Goal: Browse casually

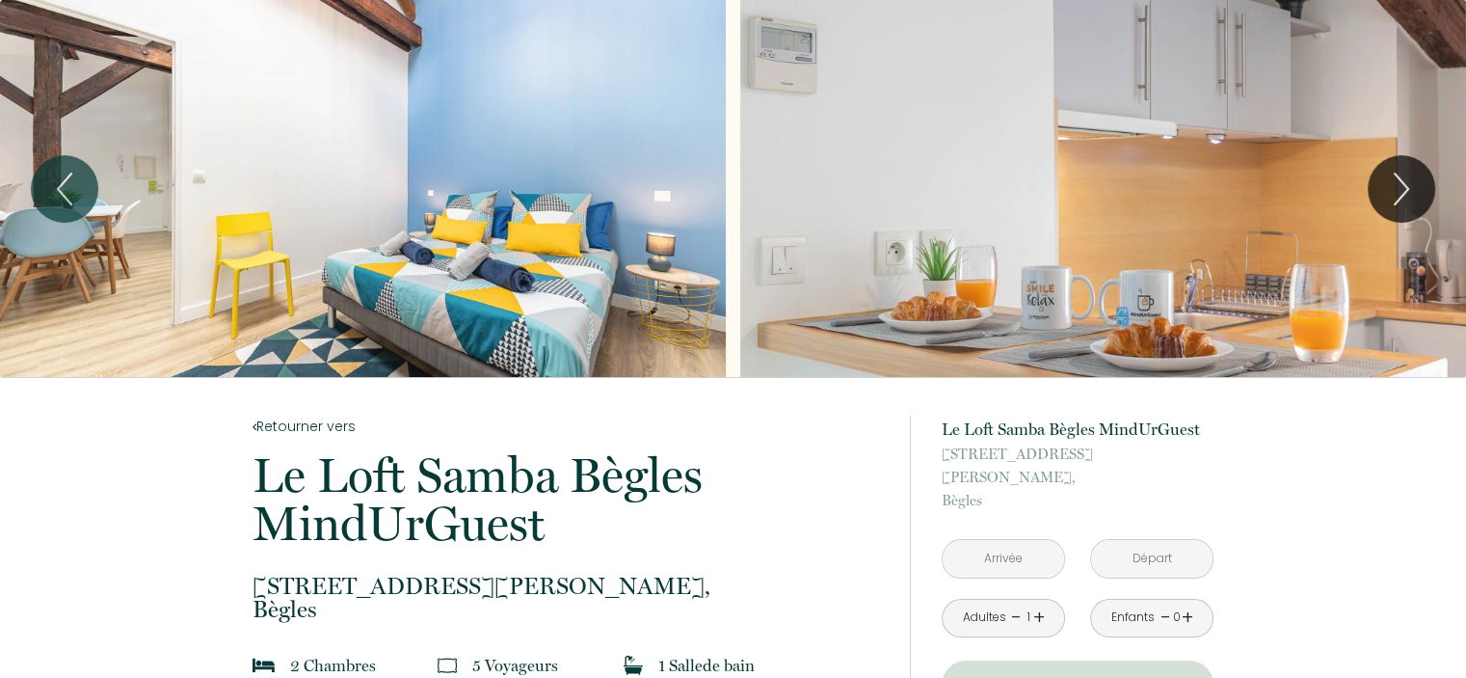
click at [514, 202] on div "Slideshow" at bounding box center [363, 188] width 726 height 377
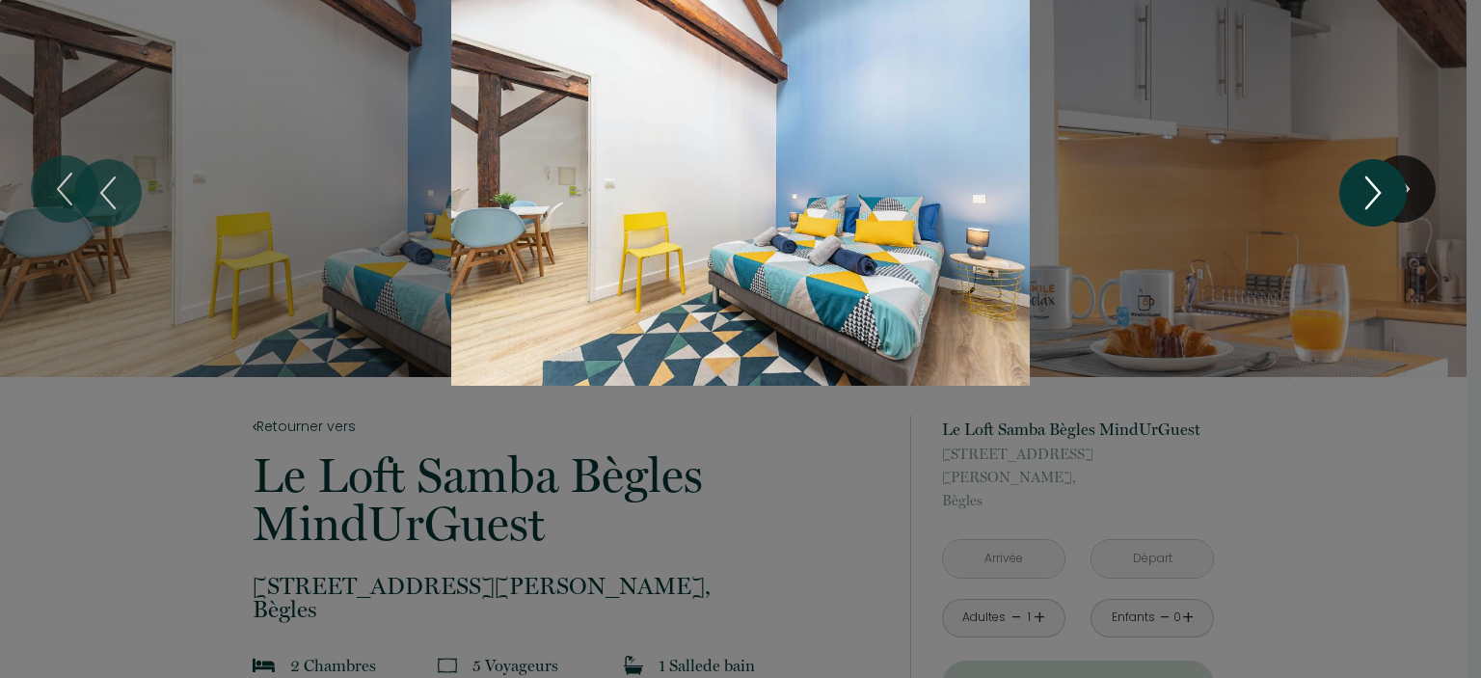
click at [1360, 192] on icon "Next" at bounding box center [1372, 193] width 40 height 58
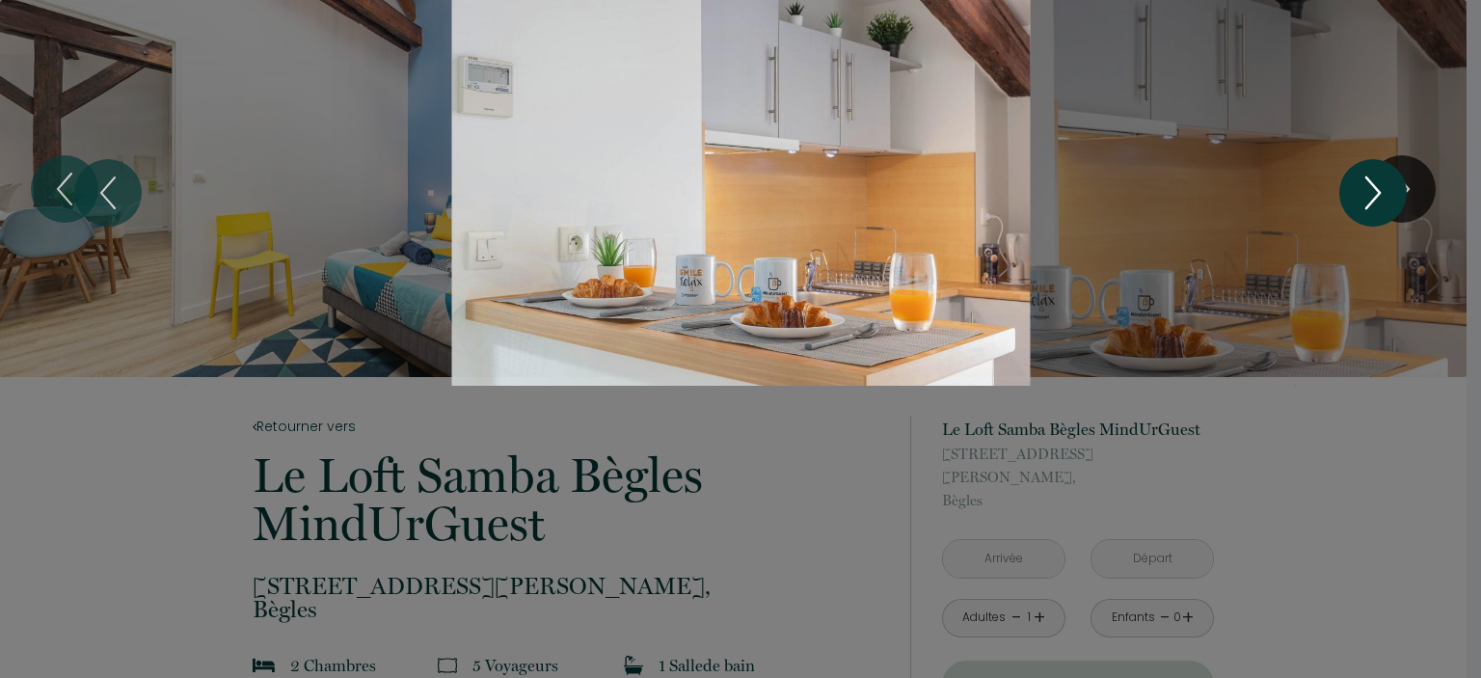
click at [1360, 192] on icon "Next" at bounding box center [1372, 193] width 40 height 58
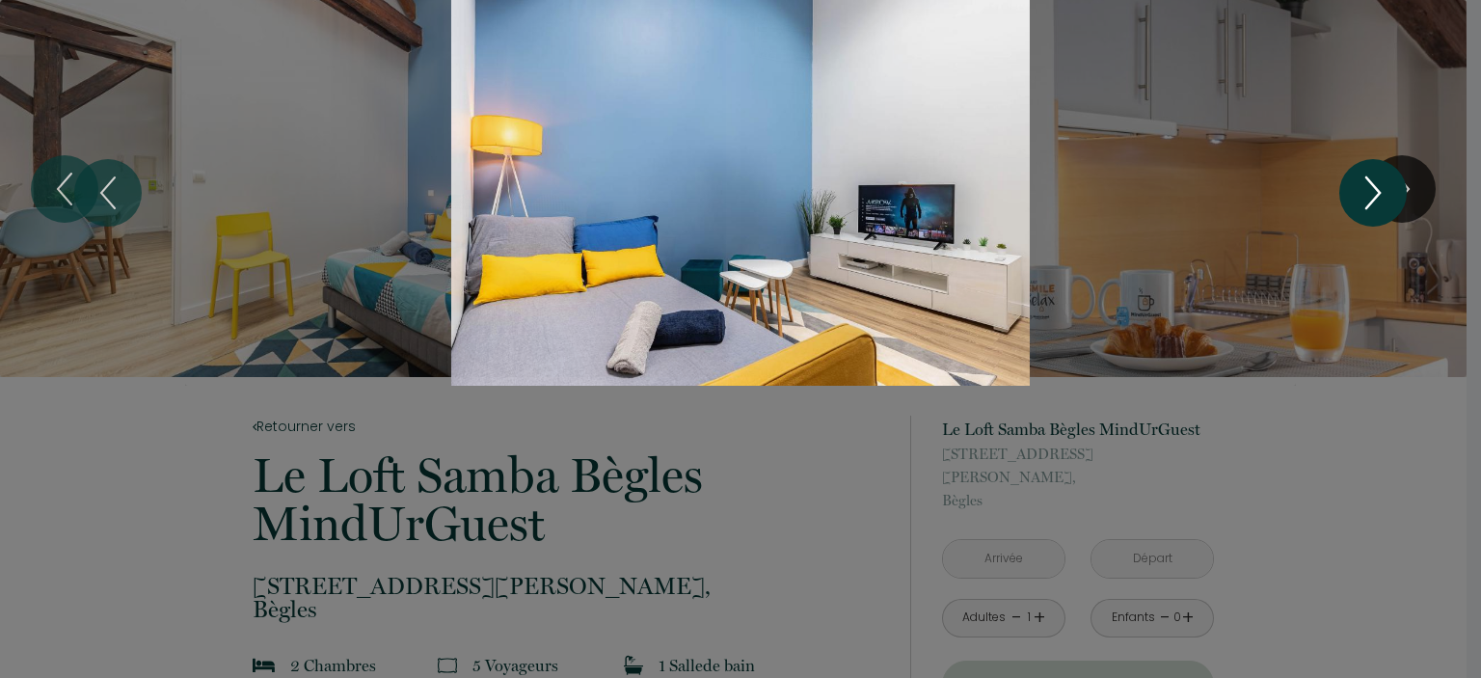
click at [1360, 192] on icon "Next" at bounding box center [1372, 193] width 40 height 58
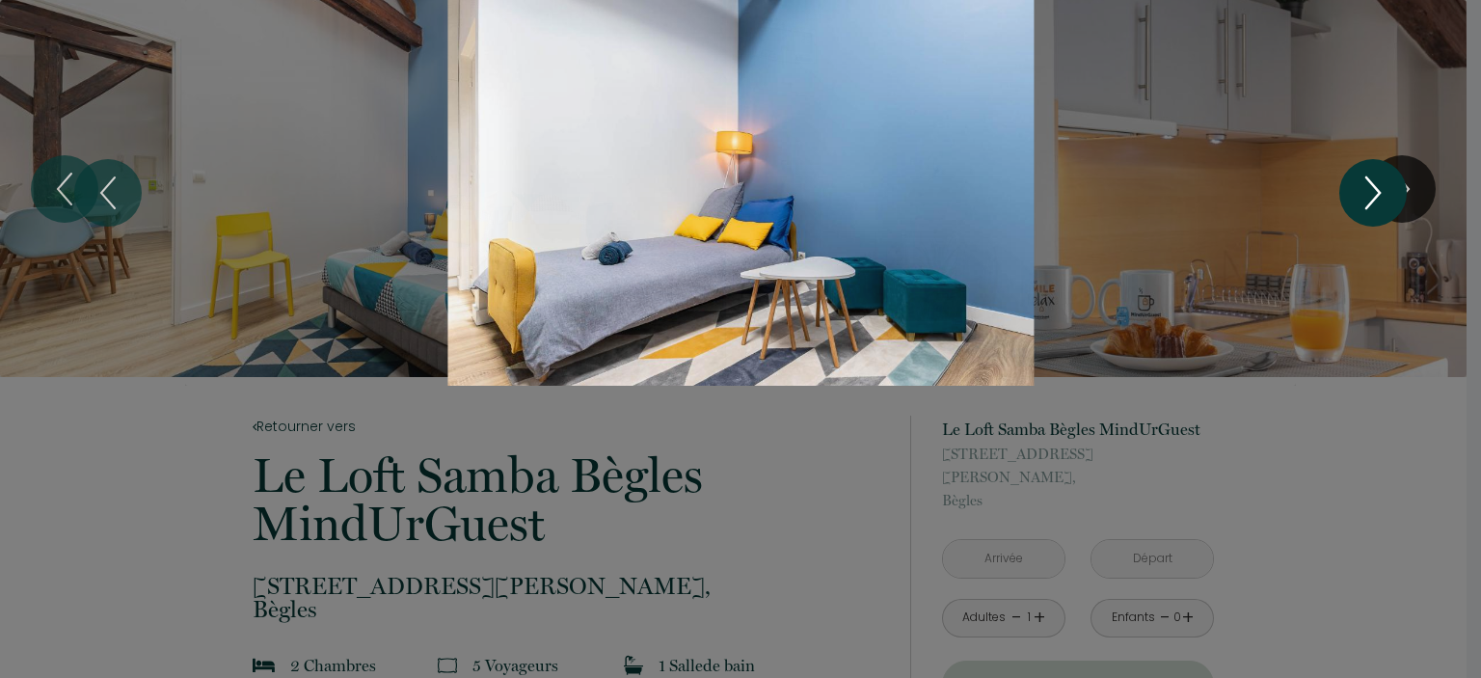
click at [1360, 192] on icon "Next" at bounding box center [1372, 193] width 40 height 58
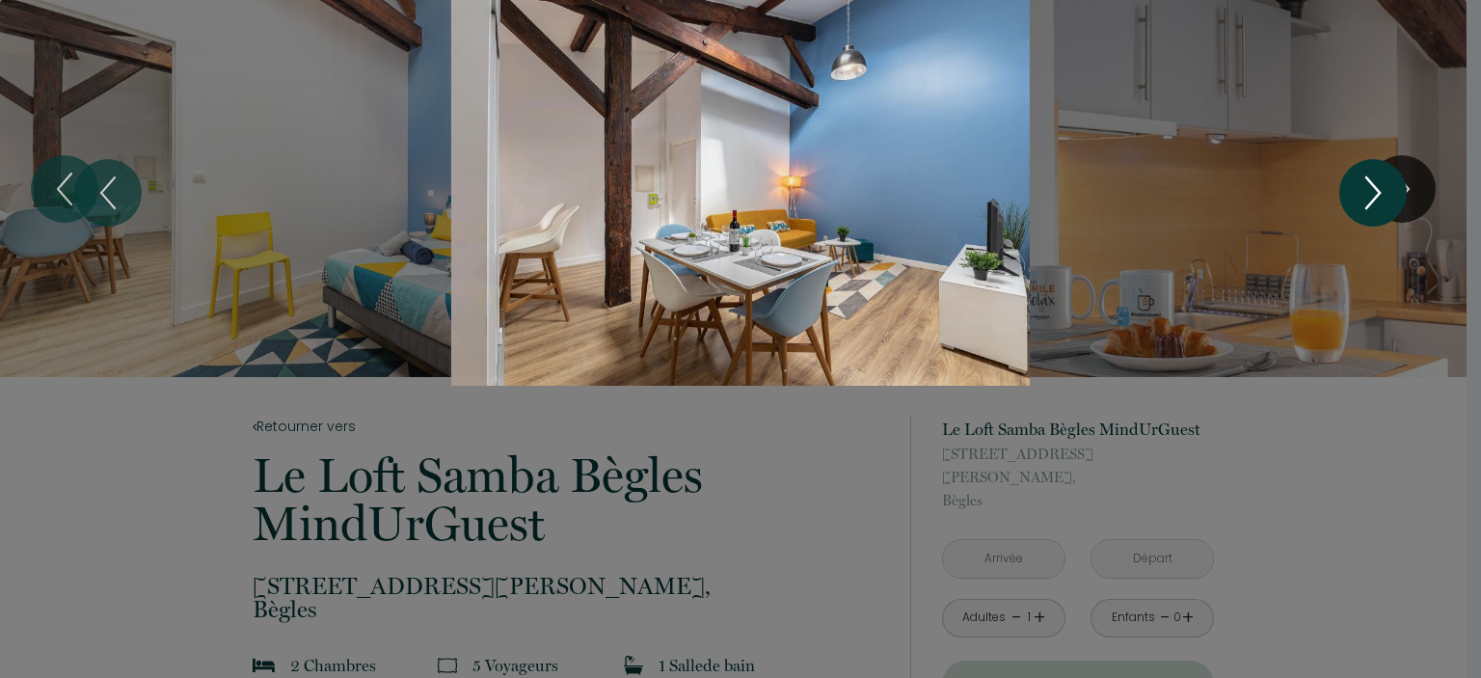
click at [1360, 192] on icon "Next" at bounding box center [1372, 193] width 40 height 58
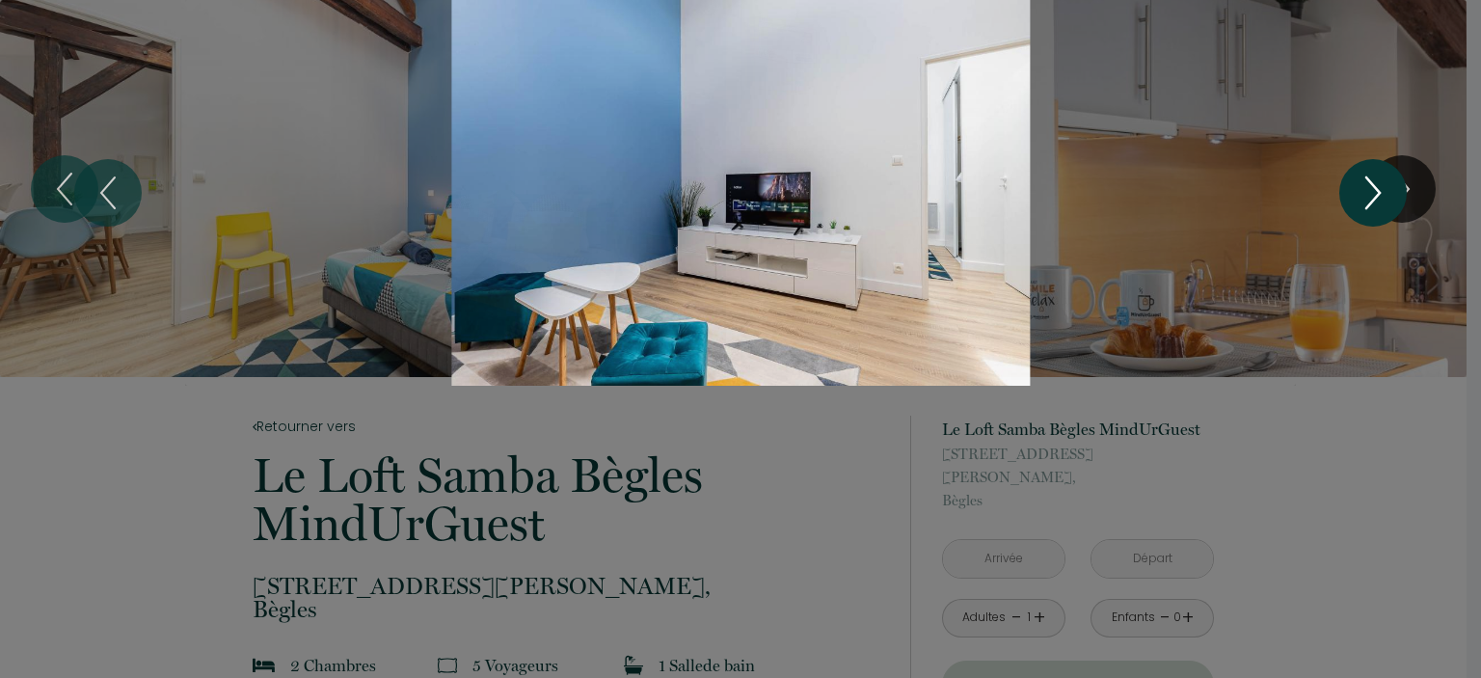
click at [1360, 192] on icon "Next" at bounding box center [1372, 193] width 40 height 58
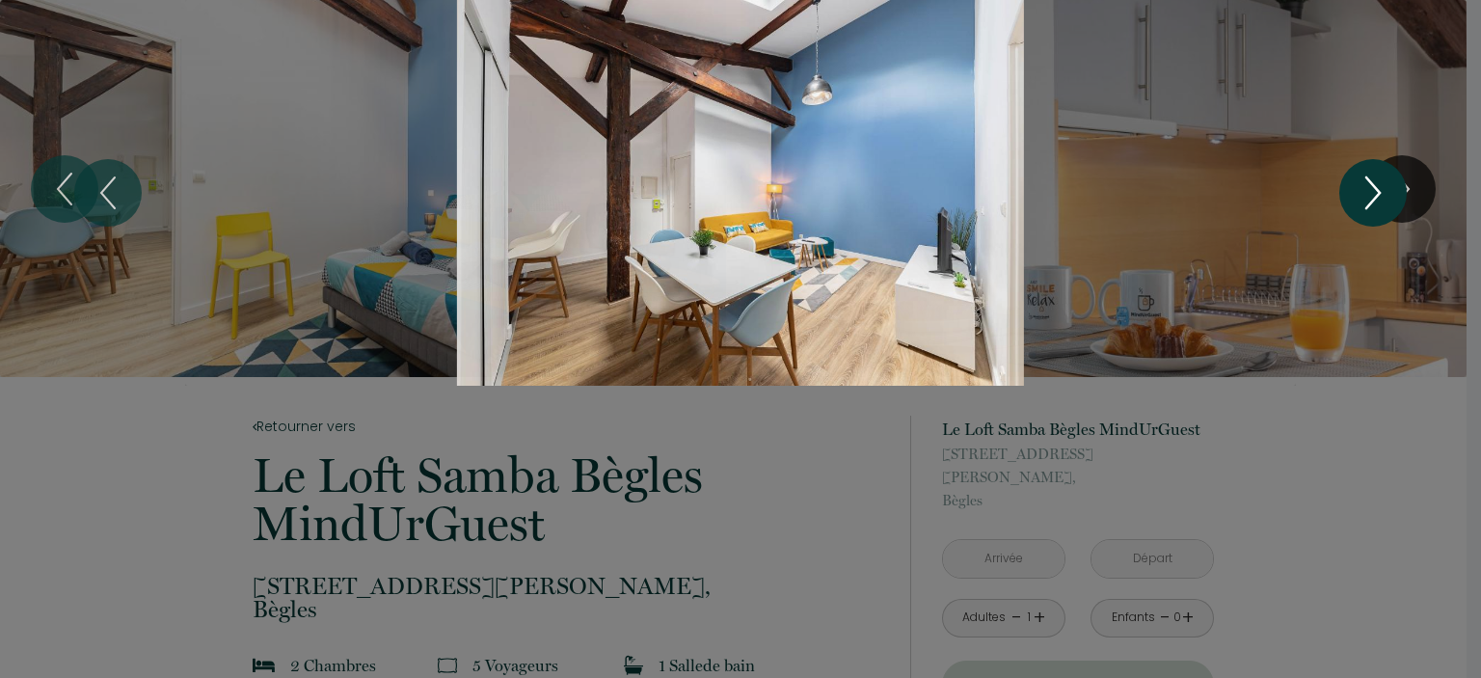
click at [1360, 192] on icon "Next" at bounding box center [1372, 193] width 40 height 58
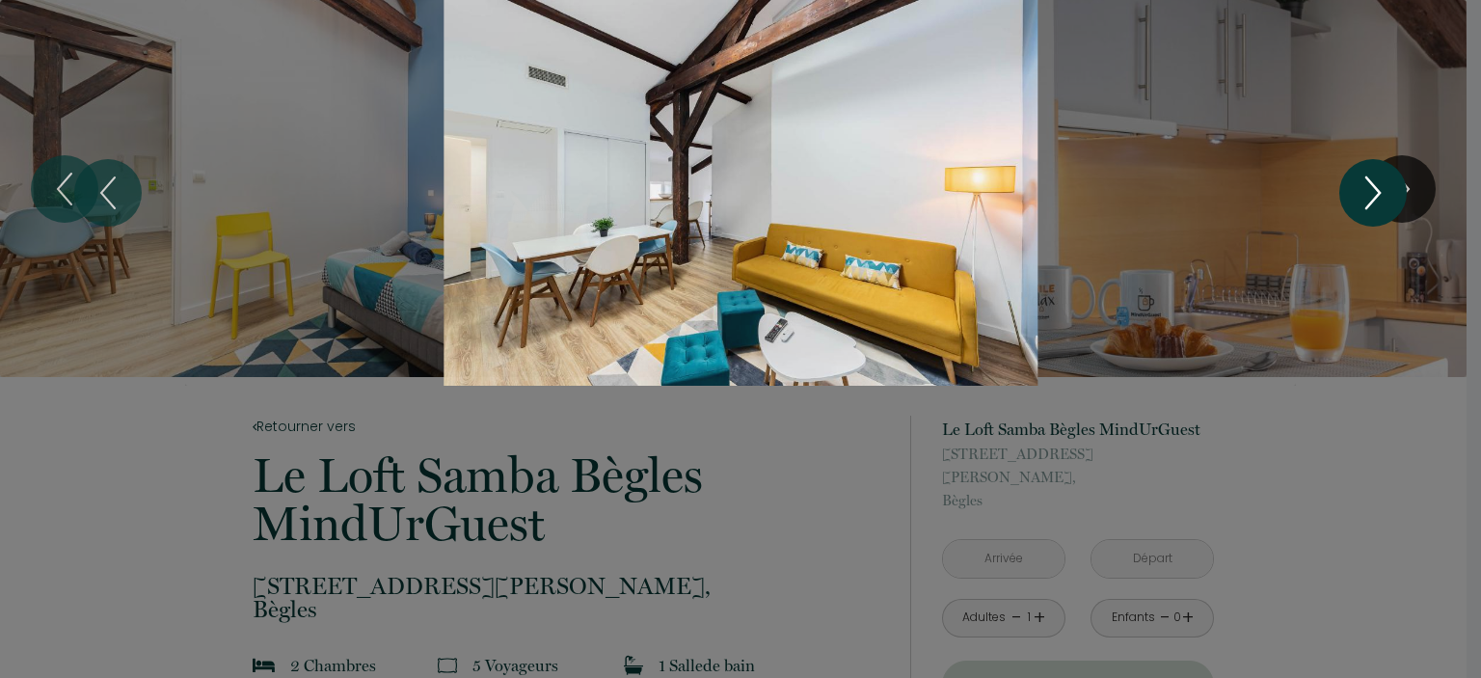
click at [1360, 192] on icon "Next" at bounding box center [1372, 193] width 40 height 58
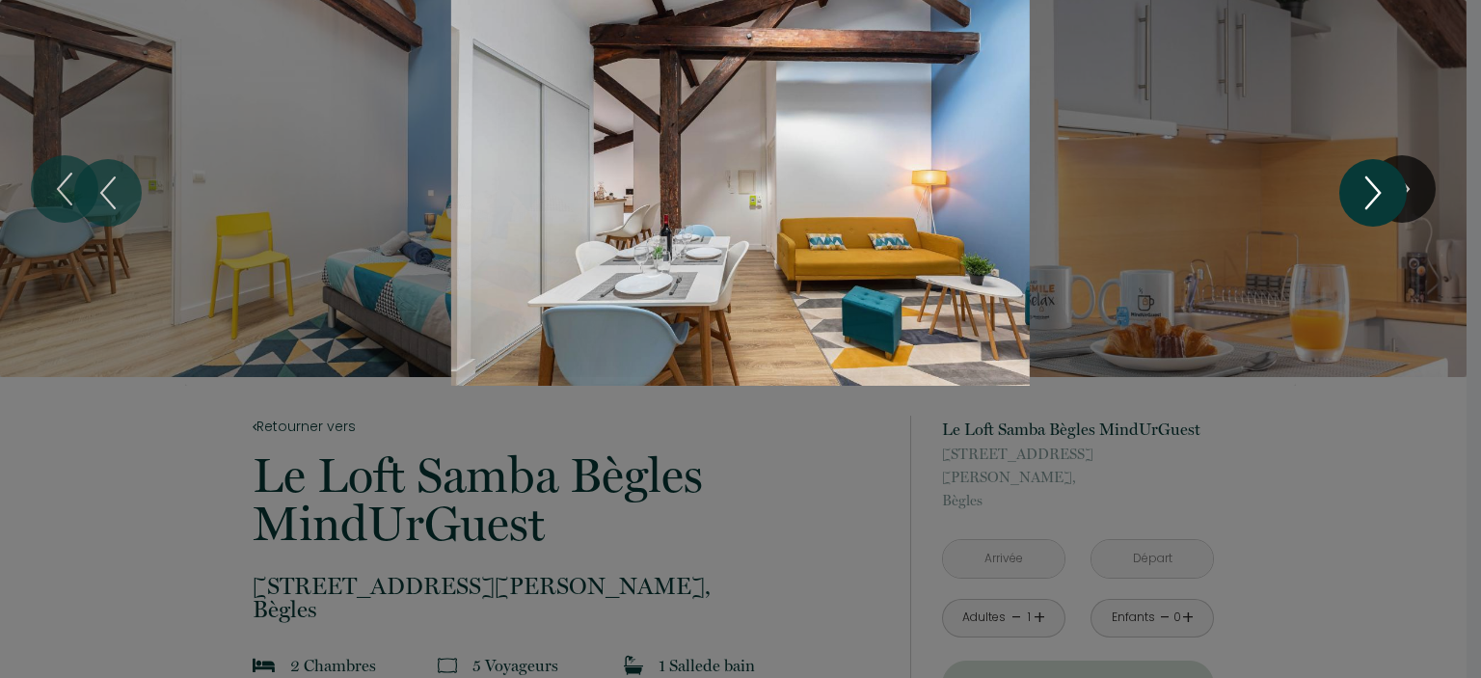
click at [1360, 192] on icon "Next" at bounding box center [1372, 193] width 40 height 58
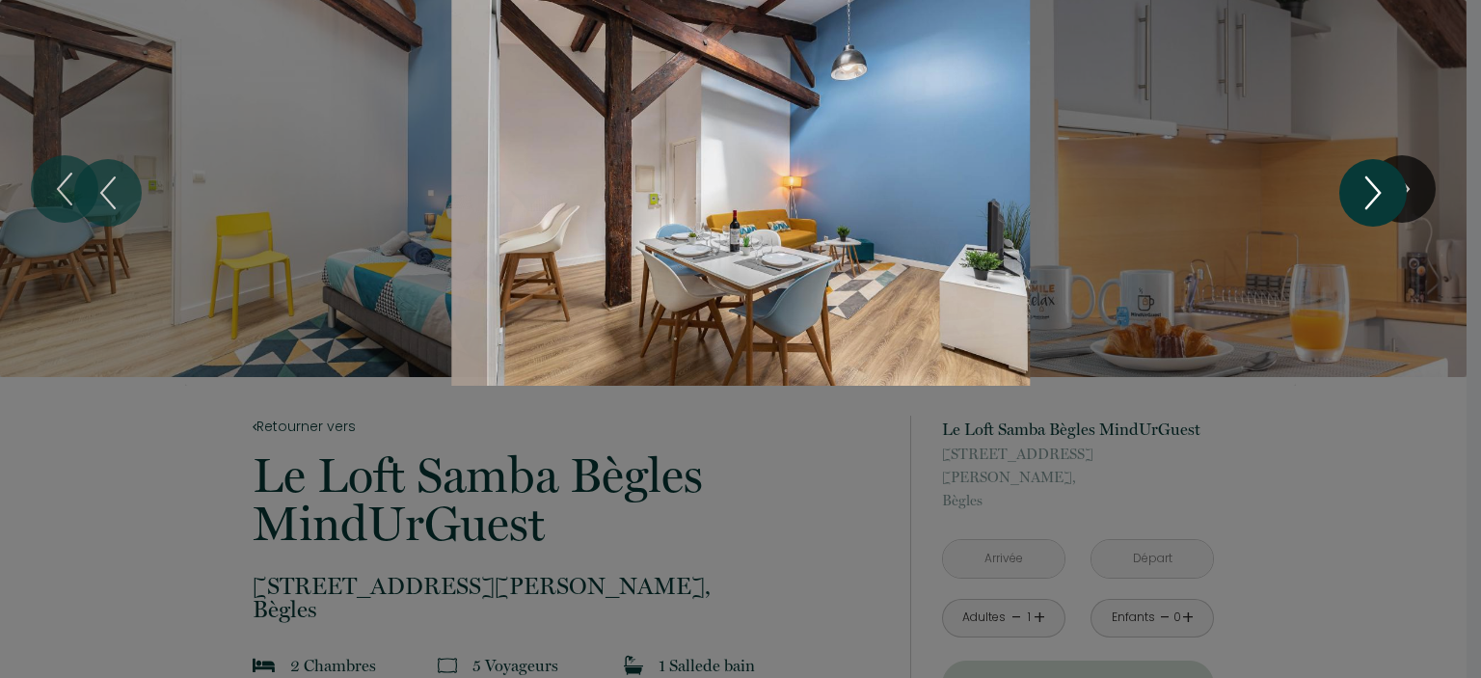
click at [1360, 192] on icon "Next" at bounding box center [1372, 193] width 40 height 58
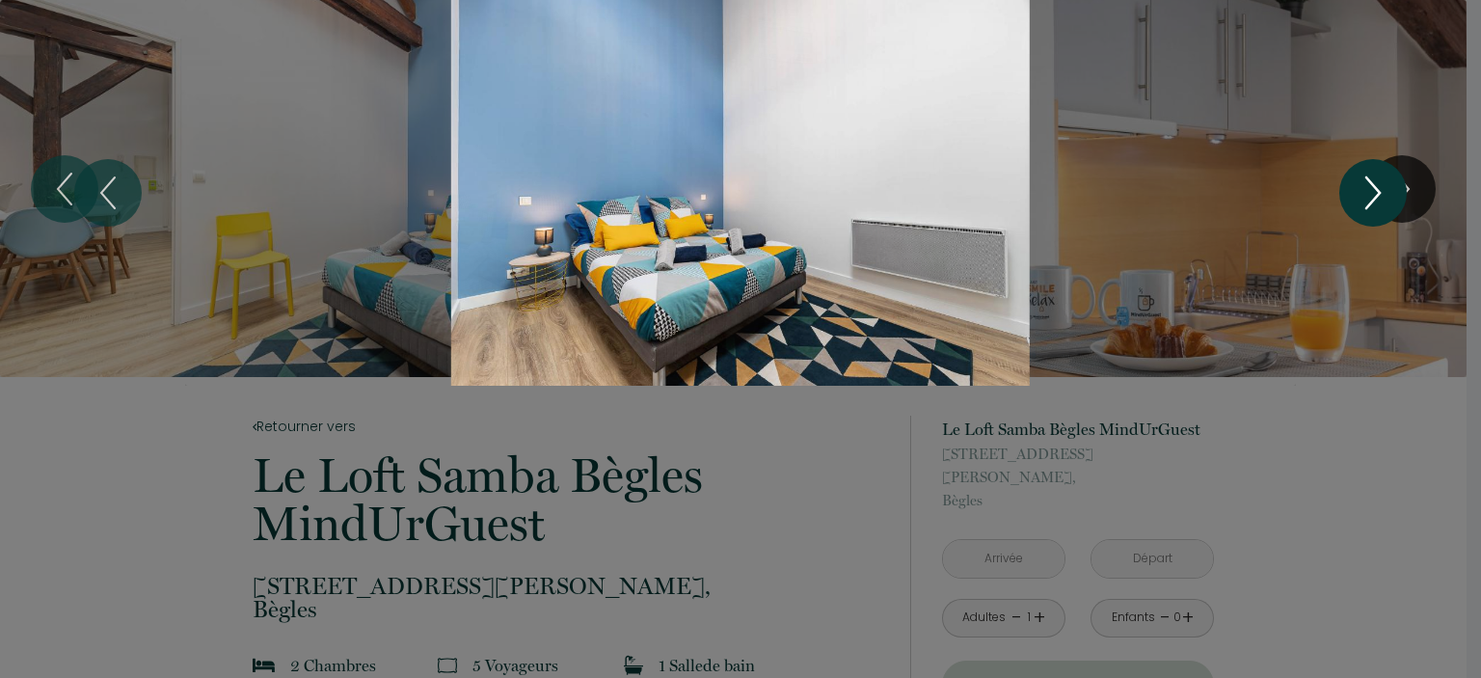
click at [1360, 192] on icon "Next" at bounding box center [1372, 193] width 40 height 58
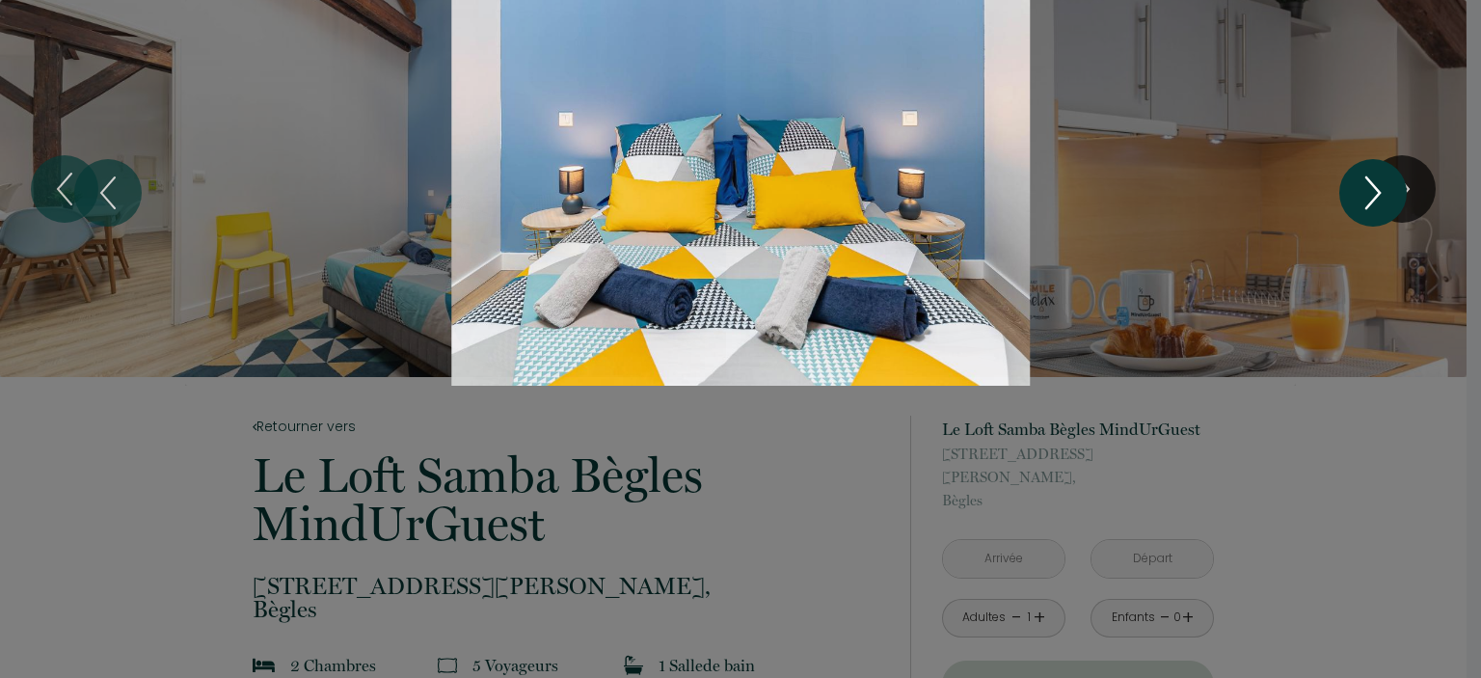
click at [1360, 192] on icon "Next" at bounding box center [1372, 193] width 40 height 58
click at [1360, 185] on icon "Next" at bounding box center [1372, 193] width 40 height 58
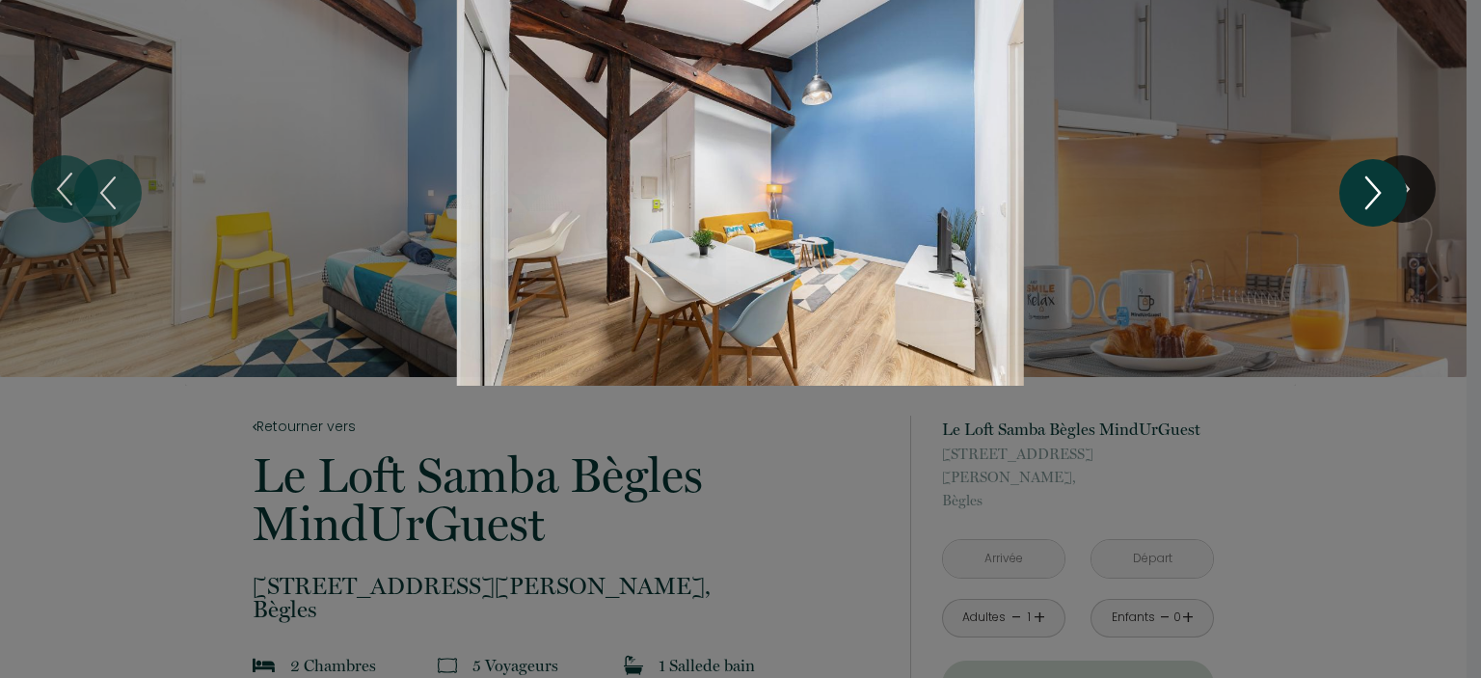
click at [1360, 185] on icon "Next" at bounding box center [1372, 193] width 40 height 58
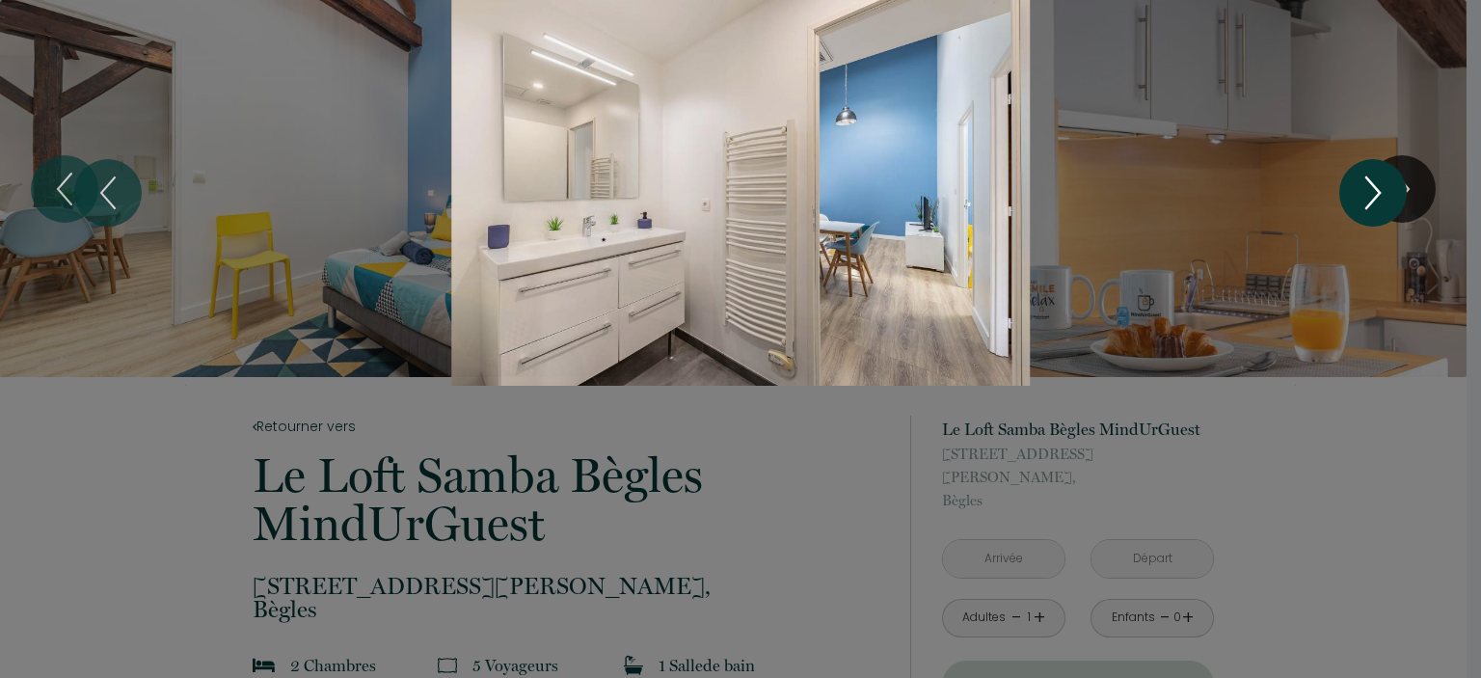
click at [1360, 185] on icon "Next" at bounding box center [1372, 193] width 40 height 58
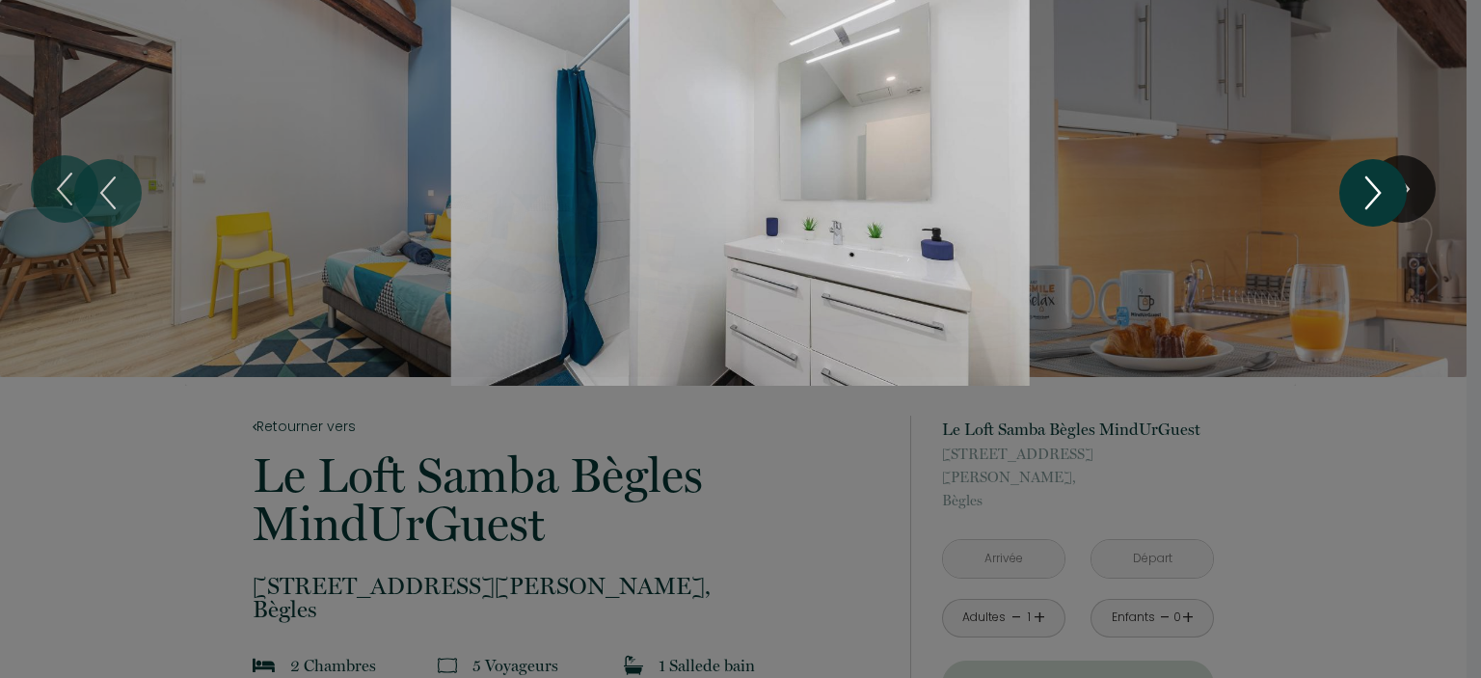
click at [1360, 185] on icon "Next" at bounding box center [1372, 193] width 40 height 58
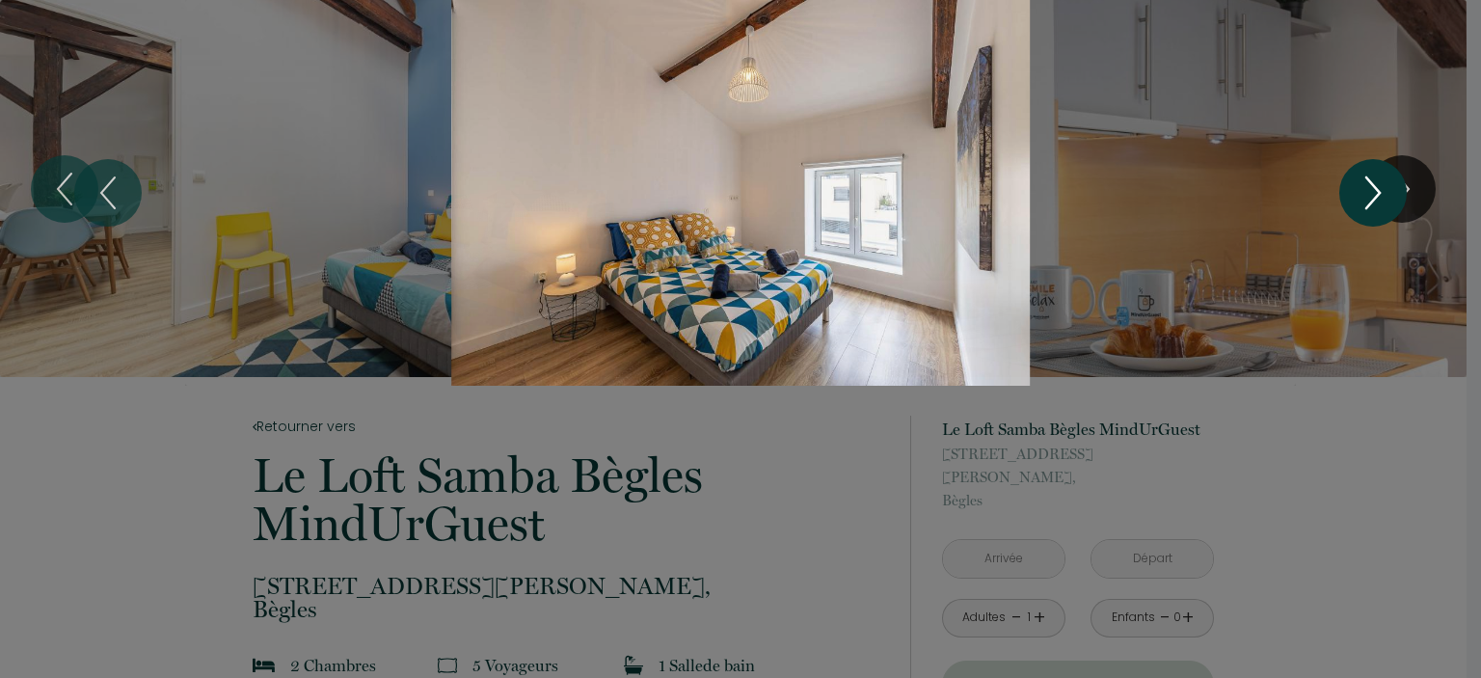
click at [1360, 185] on icon "Next" at bounding box center [1372, 193] width 40 height 58
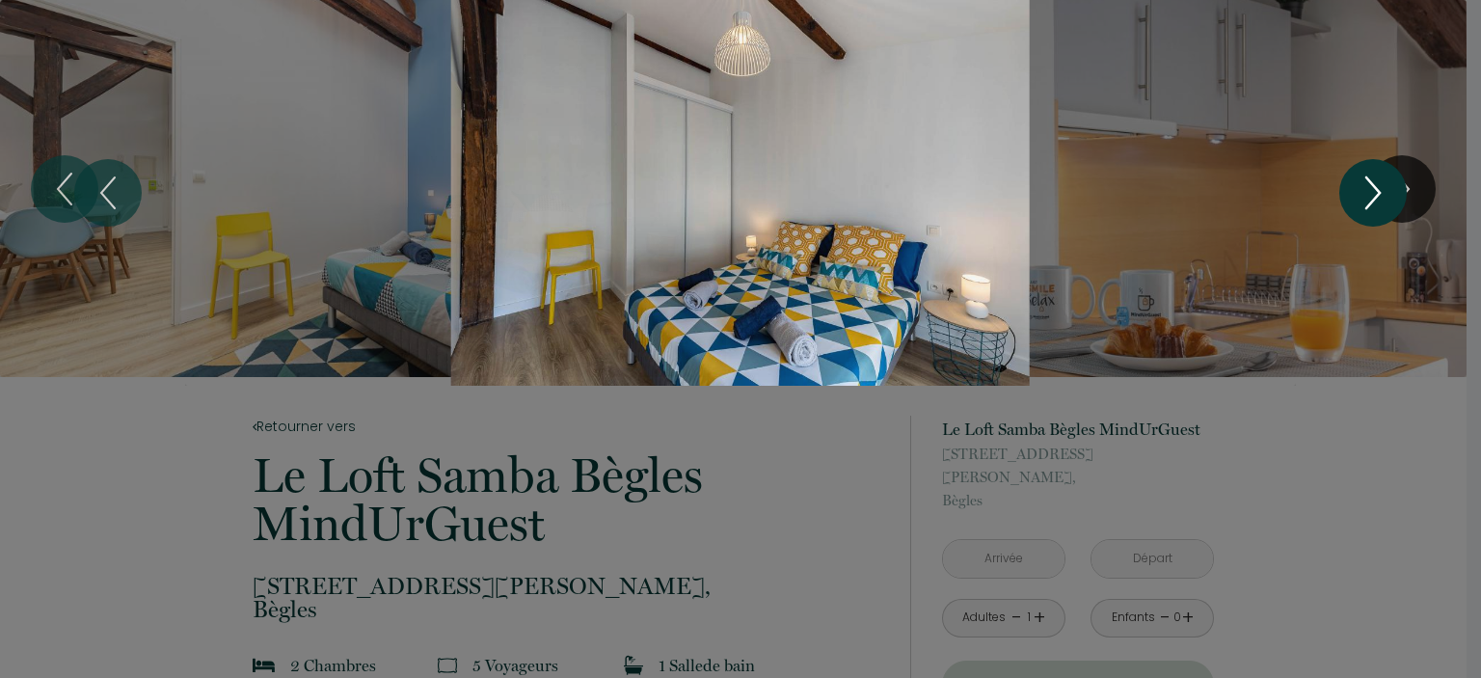
click at [1360, 185] on icon "Next" at bounding box center [1372, 193] width 40 height 58
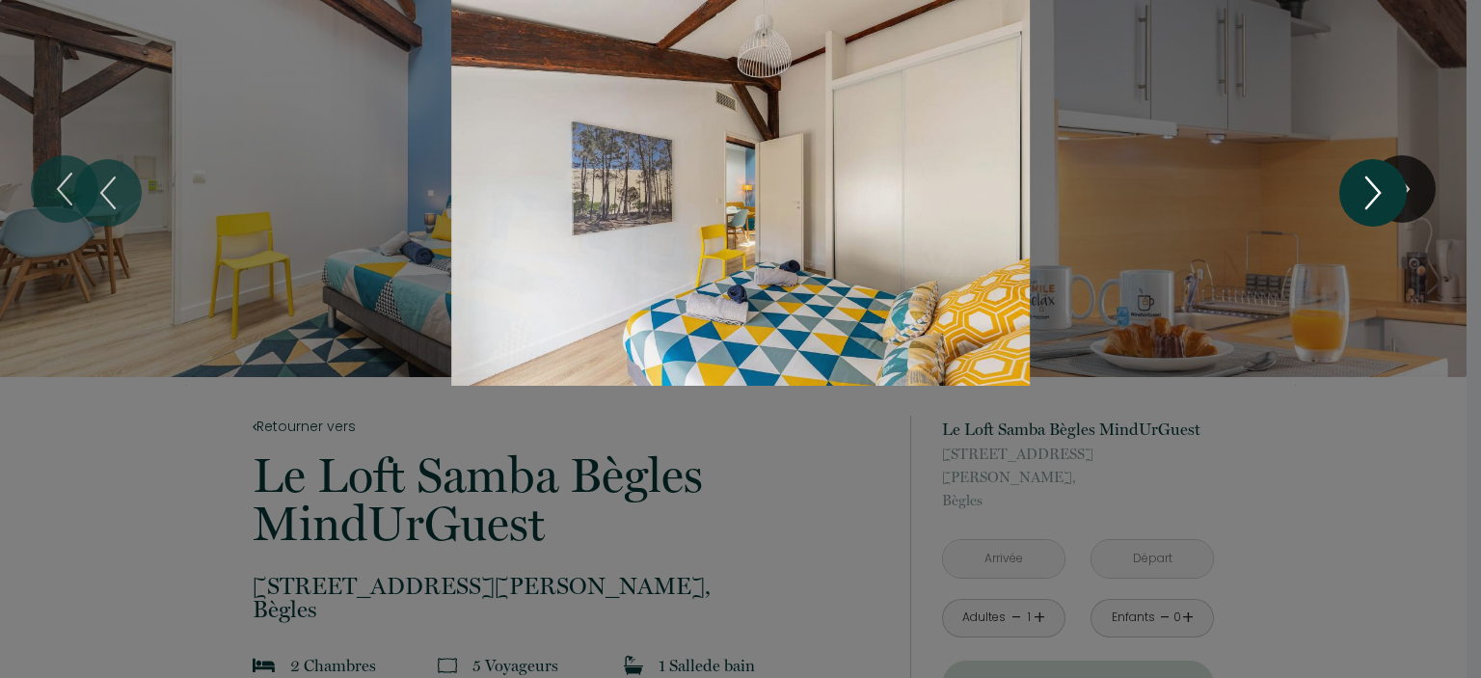
click at [1384, 192] on icon "Next" at bounding box center [1372, 193] width 40 height 58
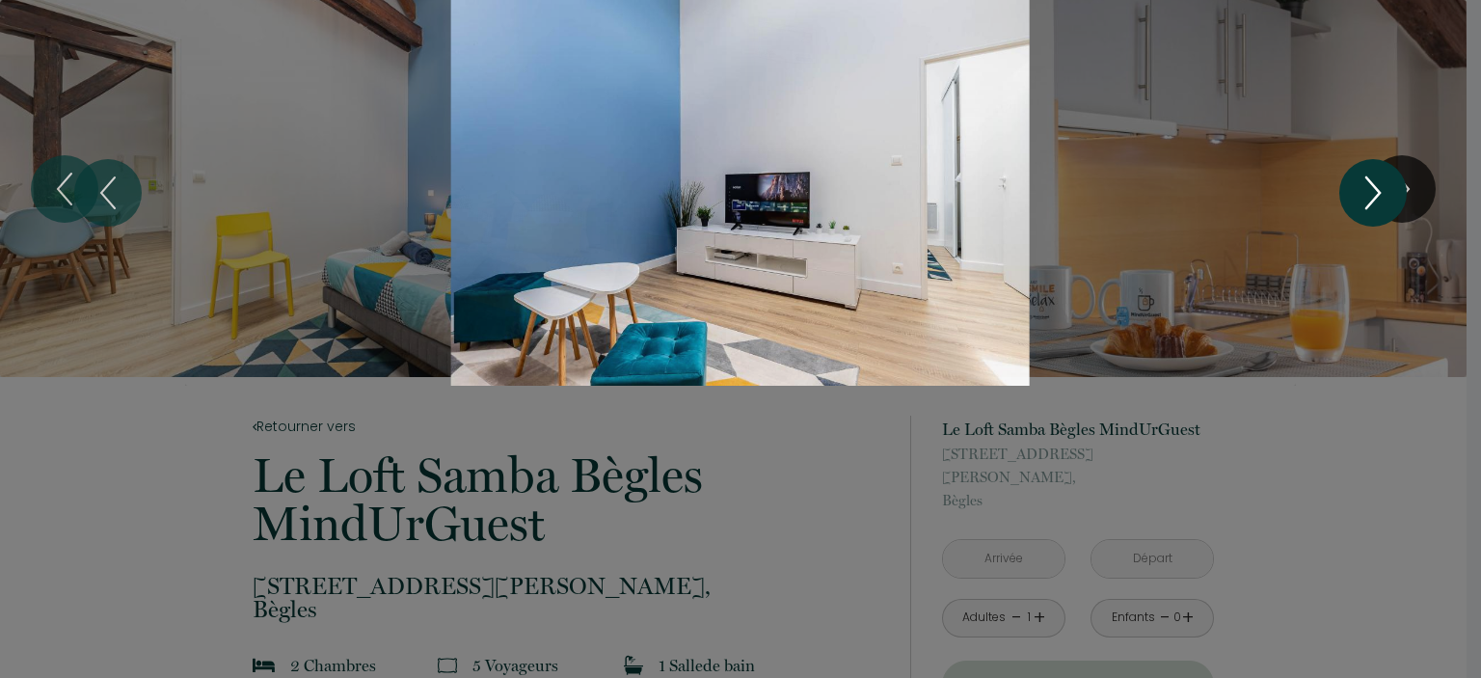
click at [1384, 192] on icon "Next" at bounding box center [1372, 193] width 40 height 58
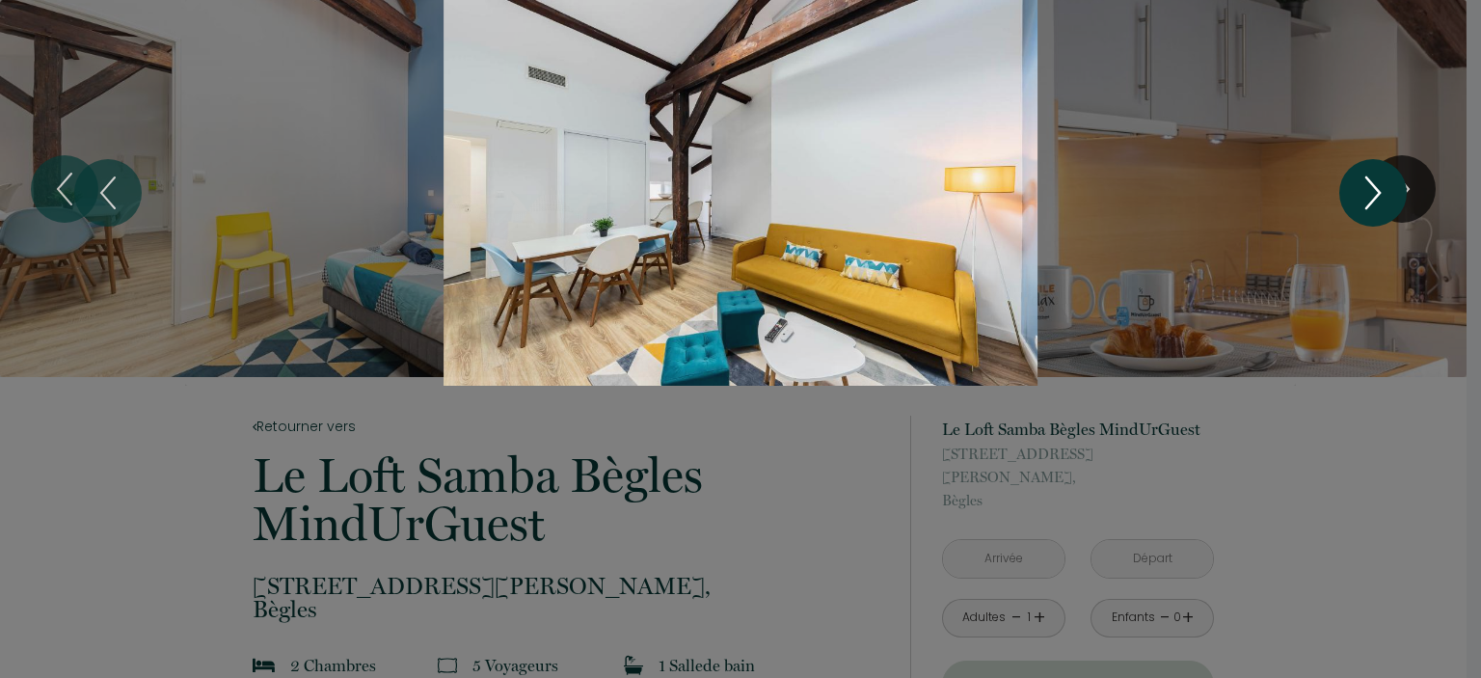
click at [1384, 192] on icon "Next" at bounding box center [1372, 193] width 40 height 58
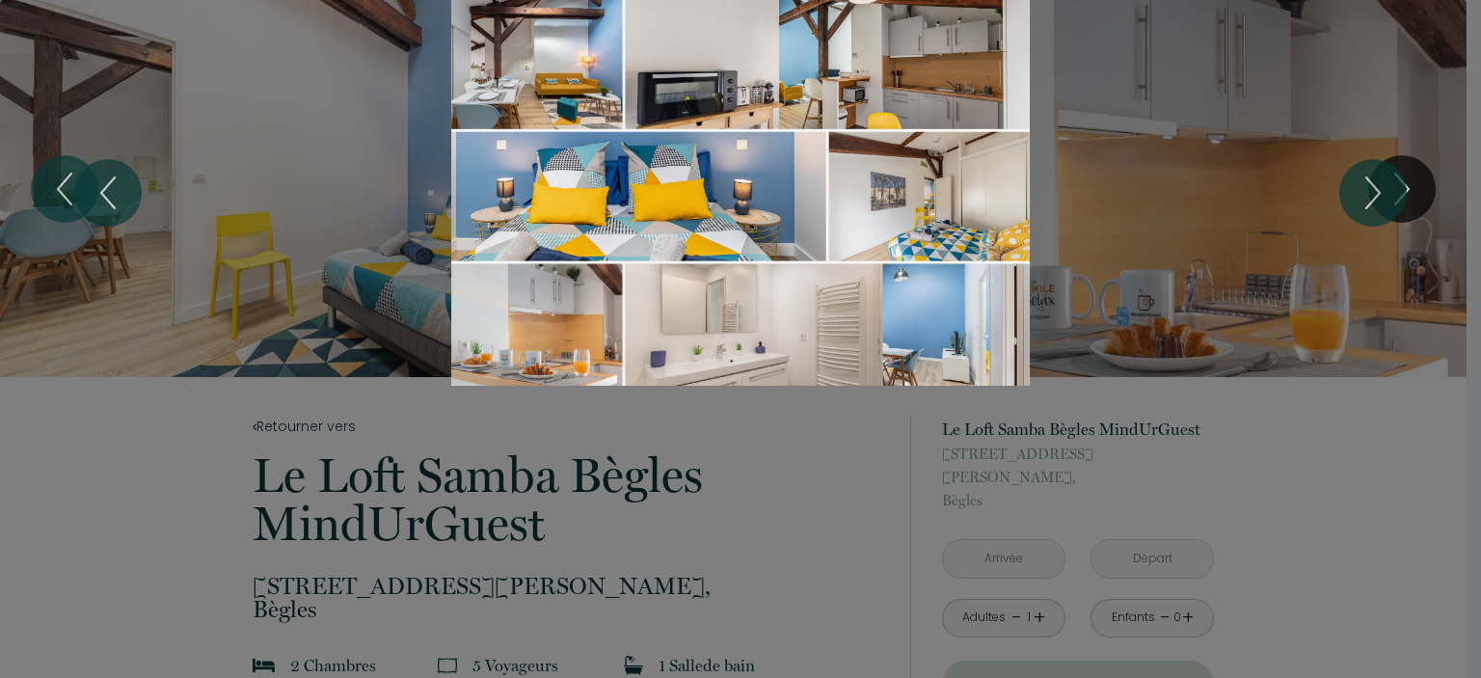
click at [1331, 421] on div at bounding box center [740, 339] width 1481 height 678
click at [1110, 203] on div "Slideshow" at bounding box center [740, 193] width 1110 height 386
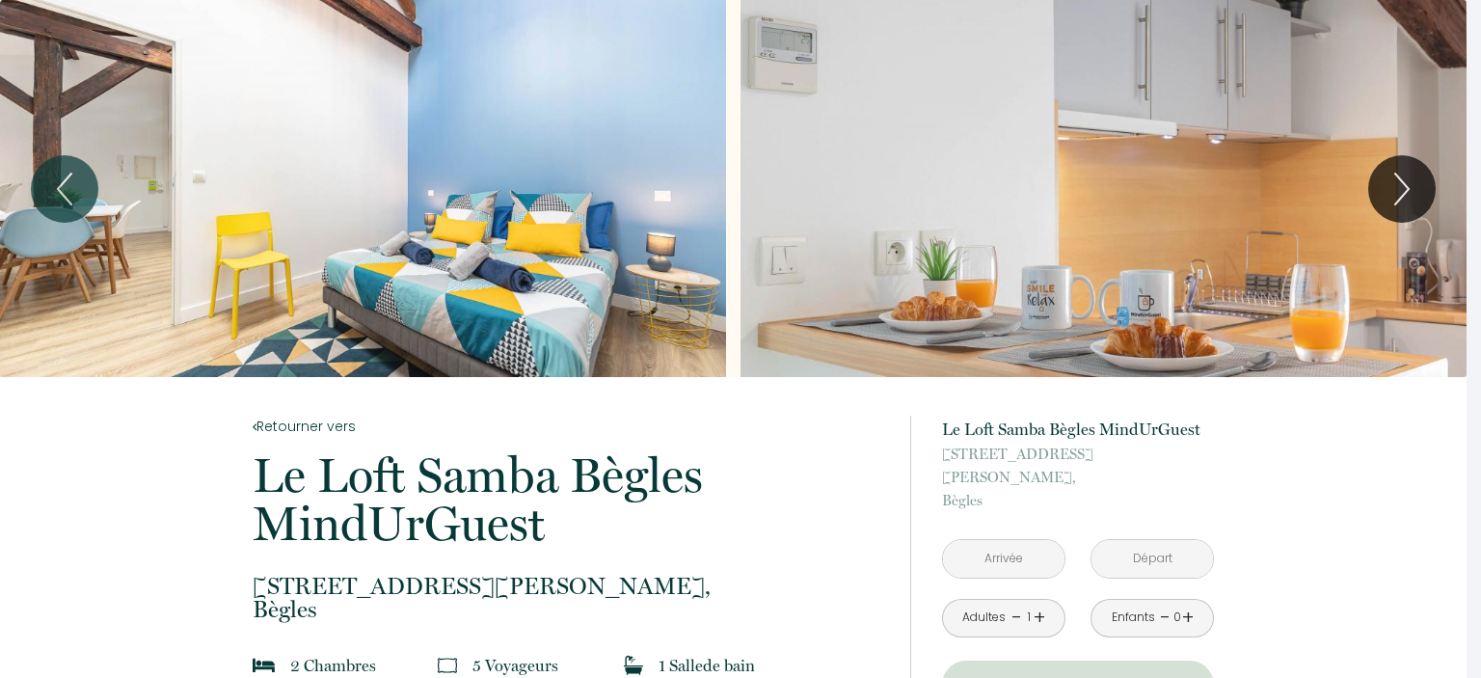
click at [1110, 203] on div at bounding box center [740, 339] width 1481 height 678
